Goal: Transaction & Acquisition: Purchase product/service

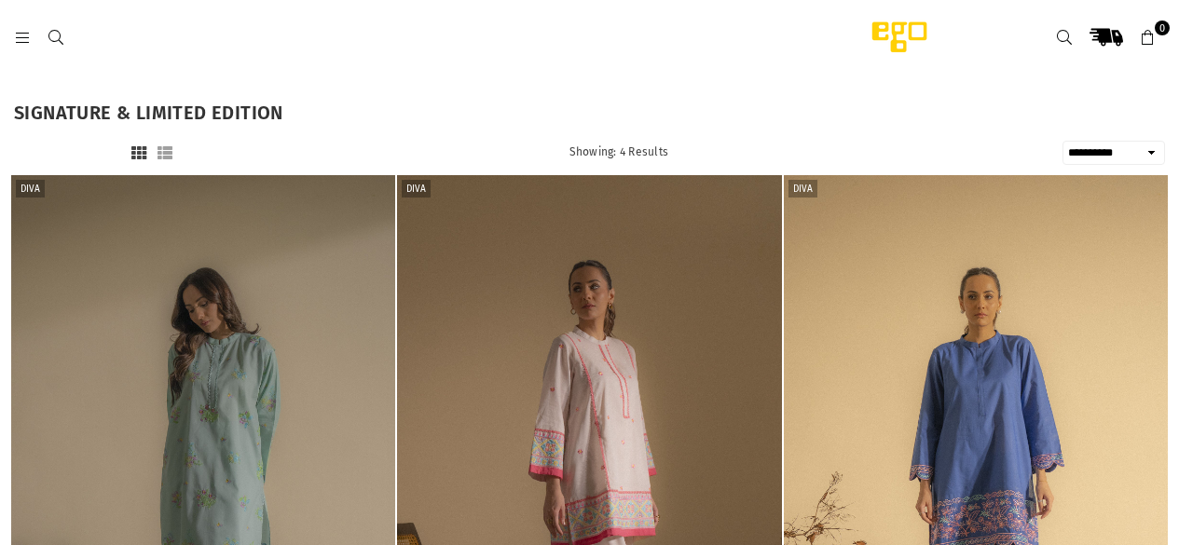
select select "**********"
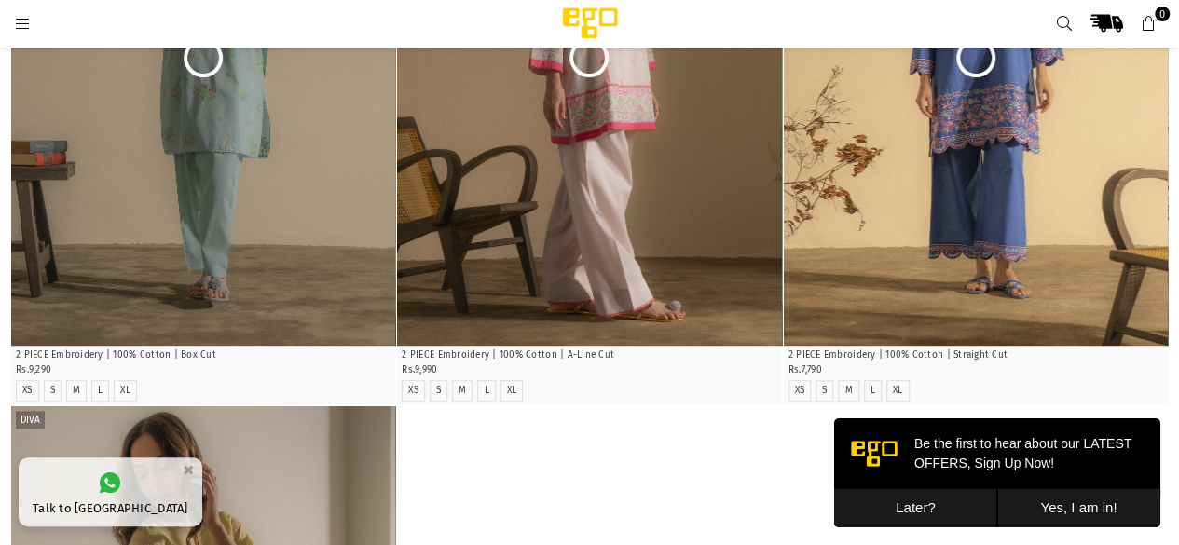
scroll to position [375, 0]
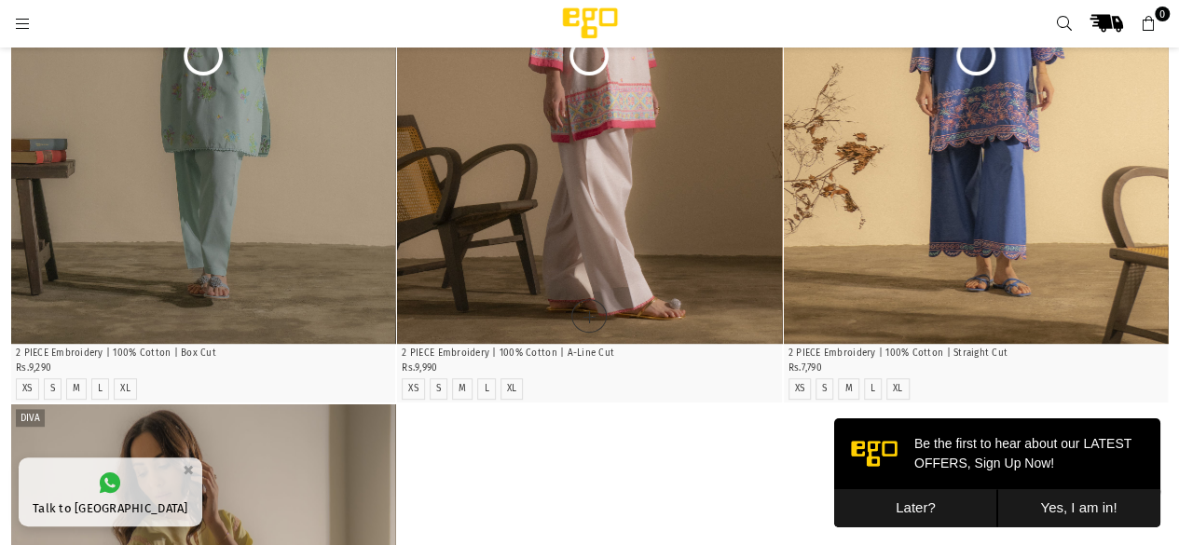
click at [658, 217] on img at bounding box center [589, 55] width 384 height 576
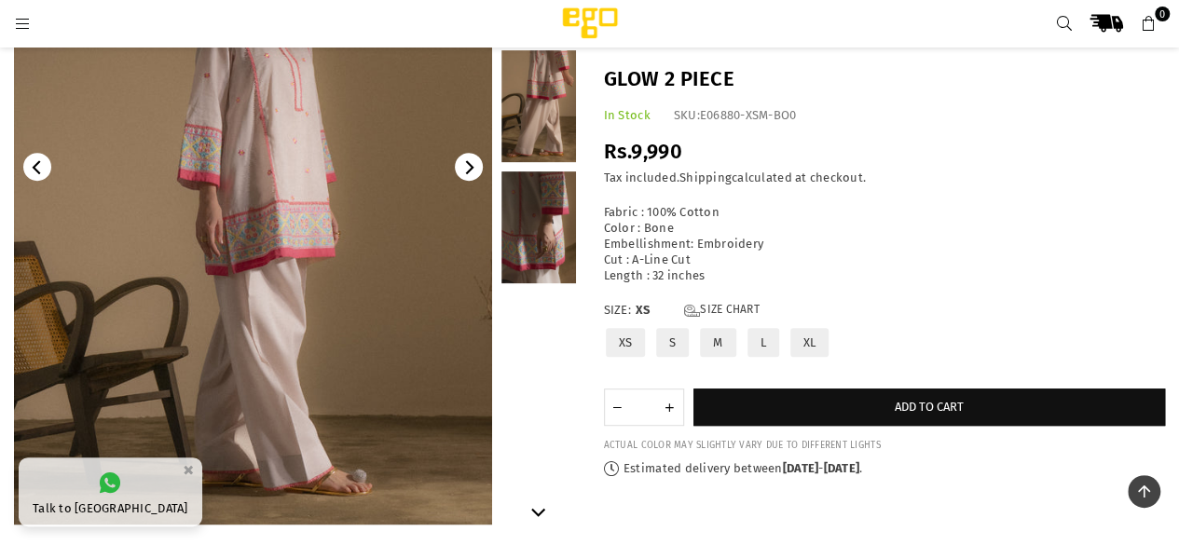
scroll to position [285, 0]
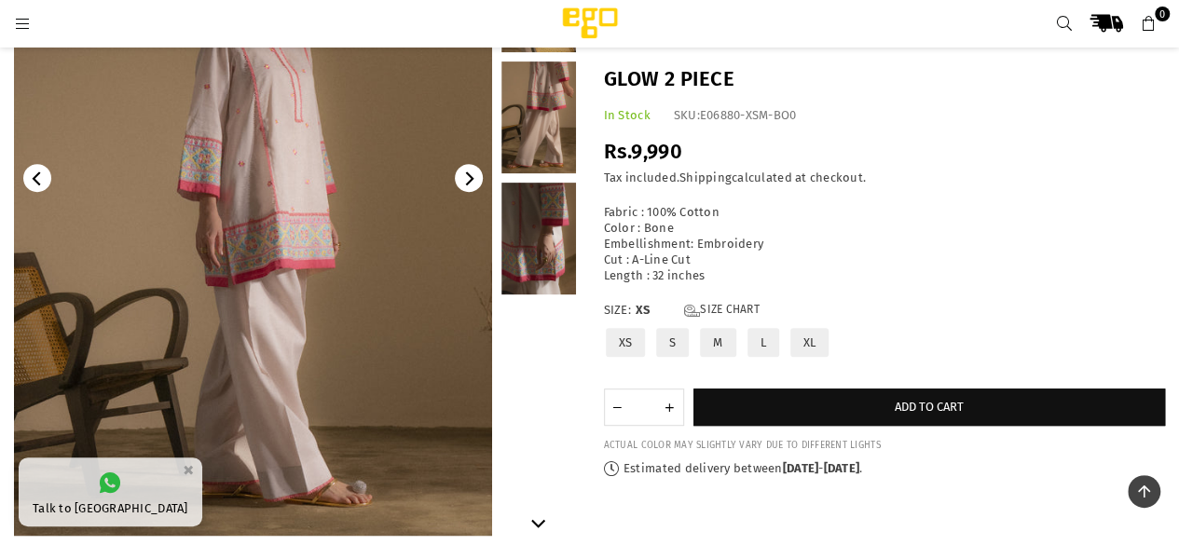
click at [555, 235] on link at bounding box center [539, 239] width 75 height 112
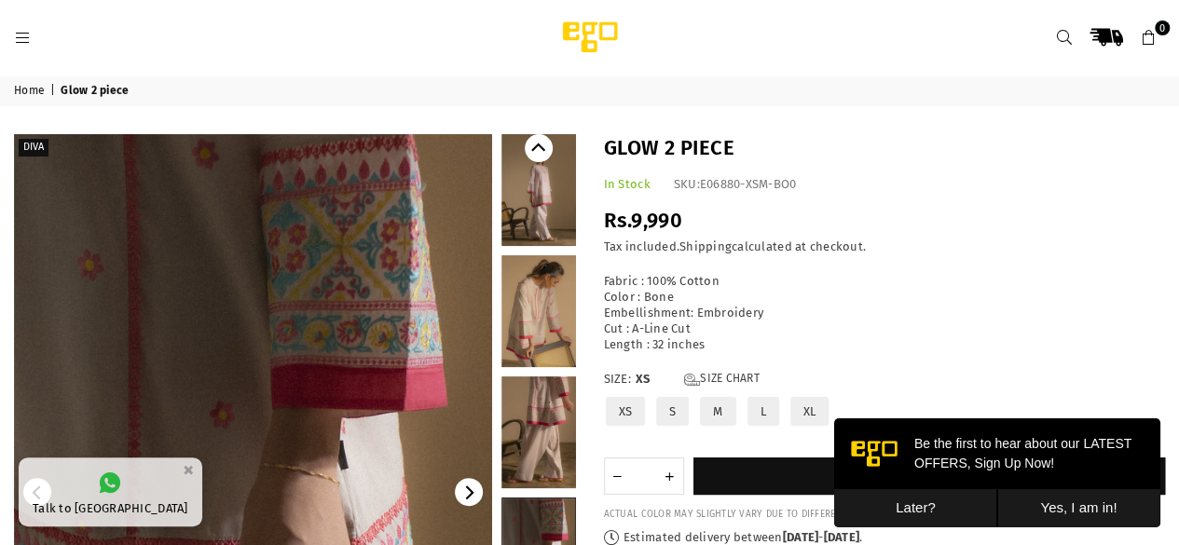
scroll to position [0, 0]
click at [520, 297] on link at bounding box center [539, 311] width 75 height 112
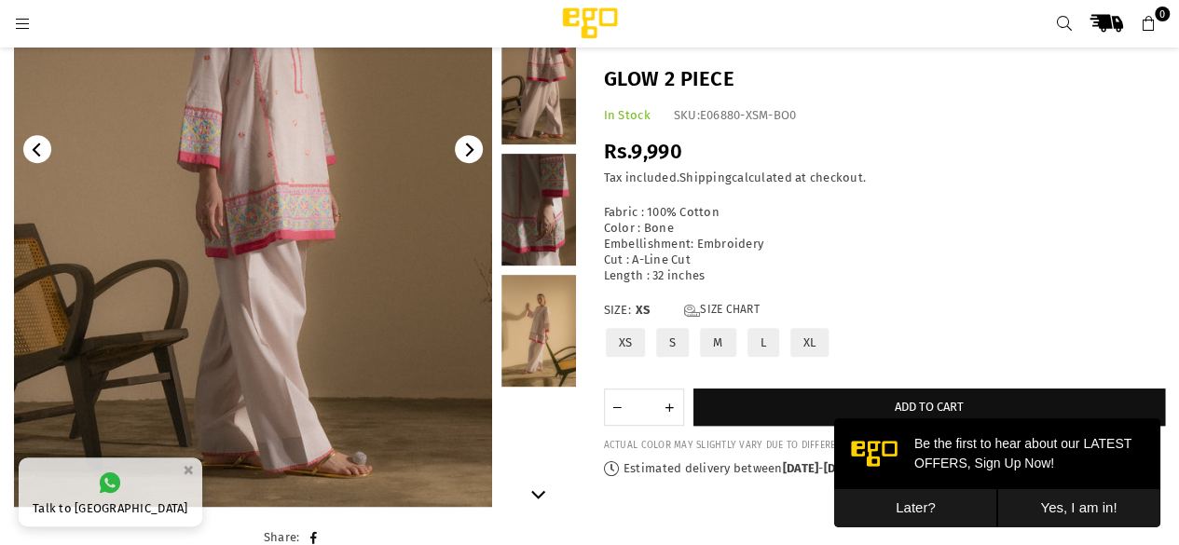
scroll to position [359, 0]
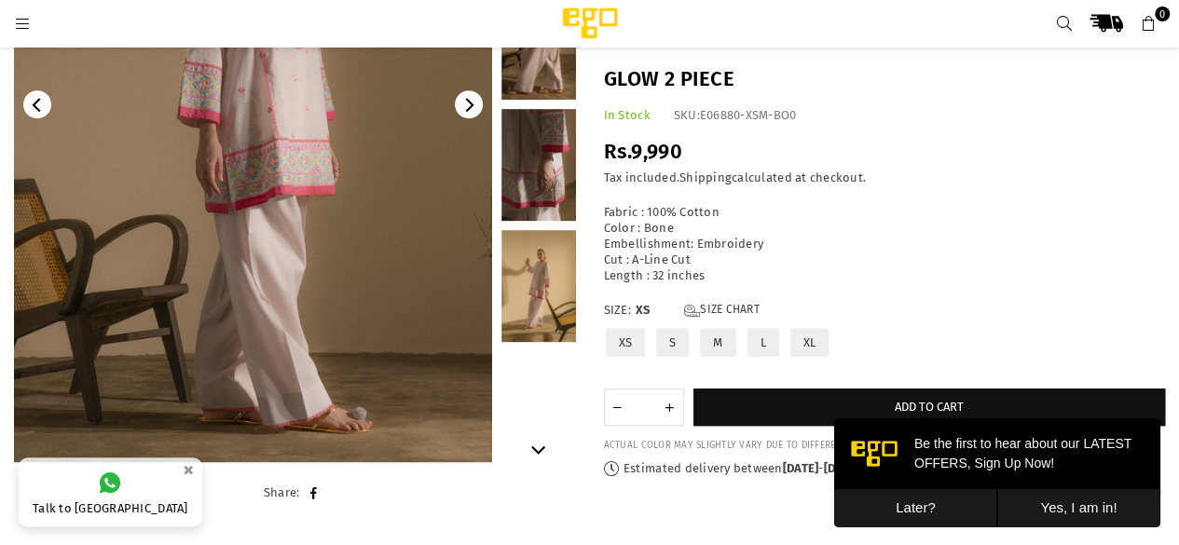
click at [220, 141] on img at bounding box center [253, 104] width 478 height 717
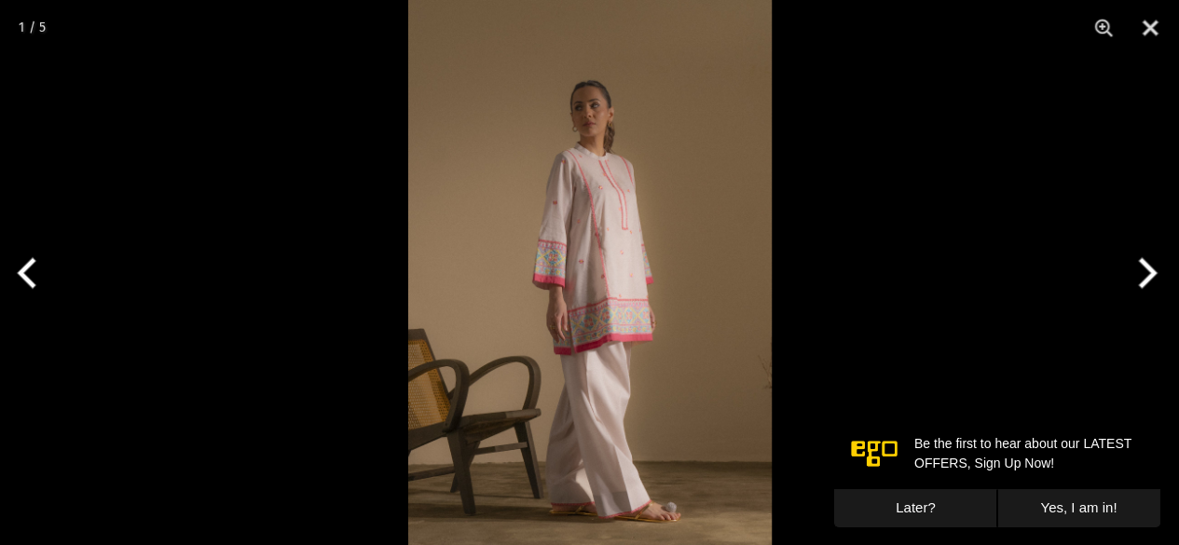
click at [576, 254] on img at bounding box center [590, 272] width 364 height 545
